Goal: Information Seeking & Learning: Learn about a topic

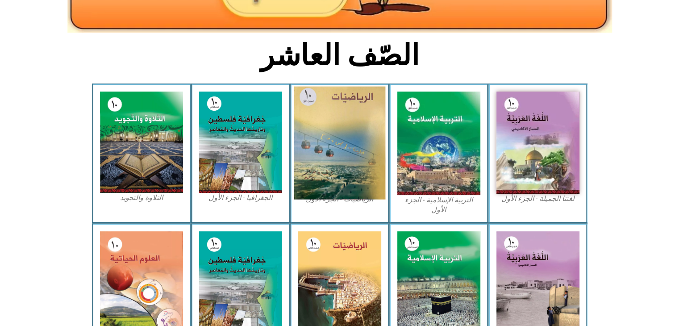
scroll to position [223, 0]
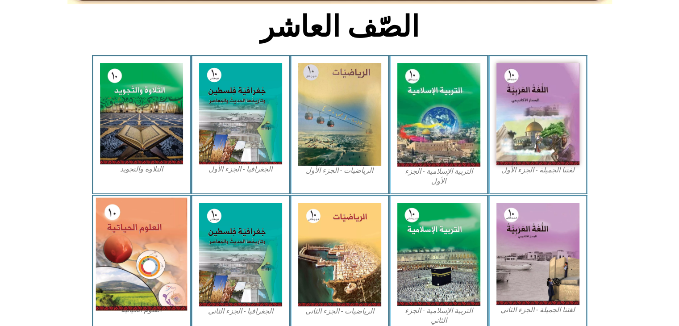
click at [172, 222] on img at bounding box center [142, 253] width 92 height 113
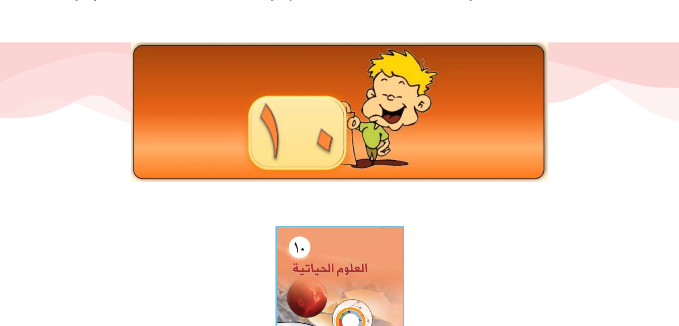
scroll to position [134, 0]
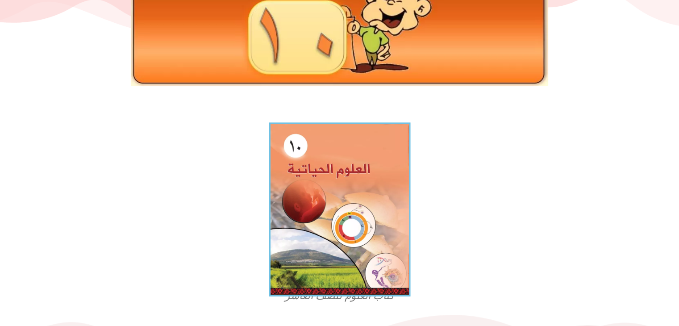
click at [339, 180] on img at bounding box center [340, 209] width 142 height 174
